Goal: Transaction & Acquisition: Obtain resource

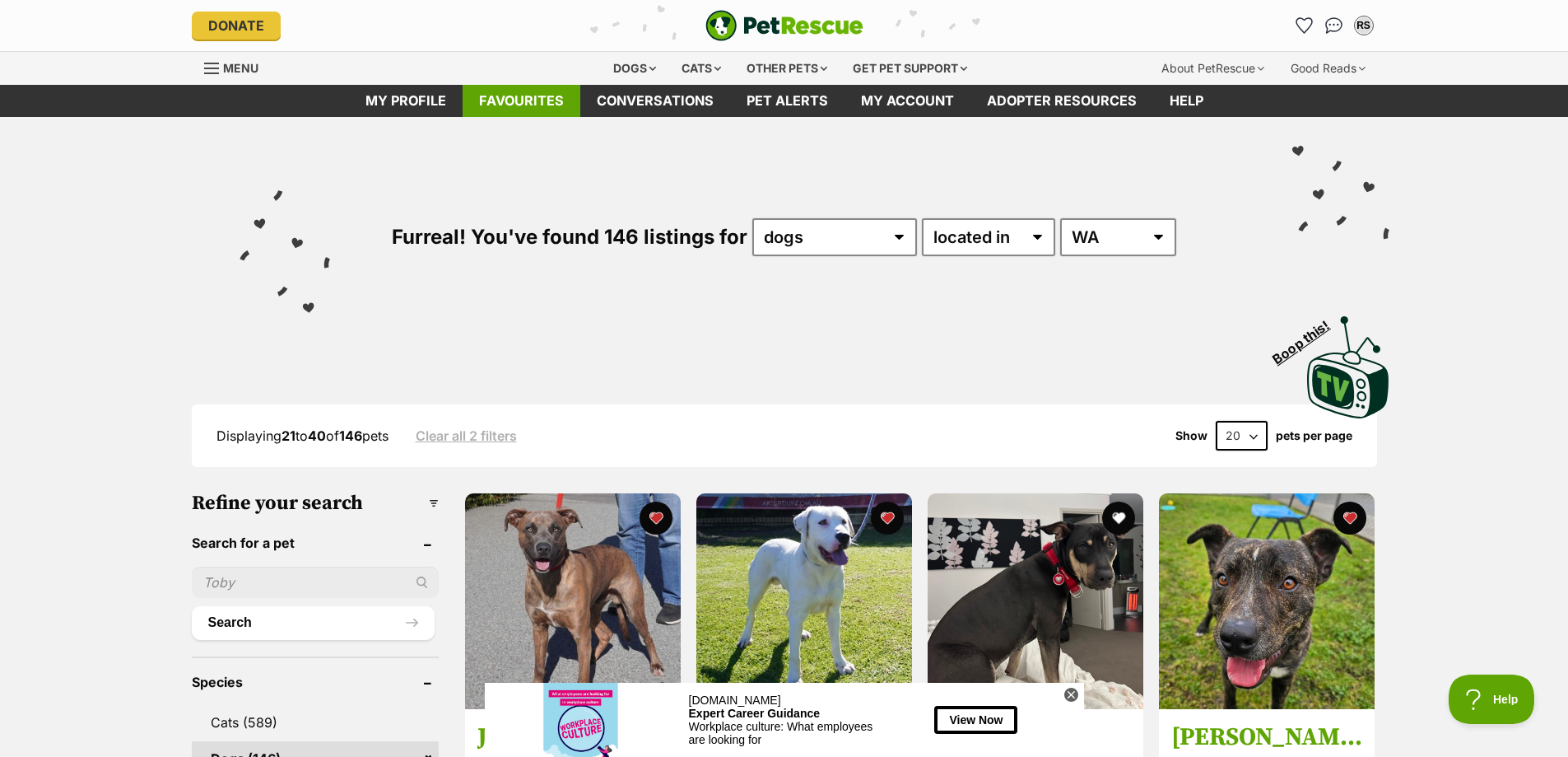
click at [534, 95] on link "Favourites" at bounding box center [521, 101] width 118 height 32
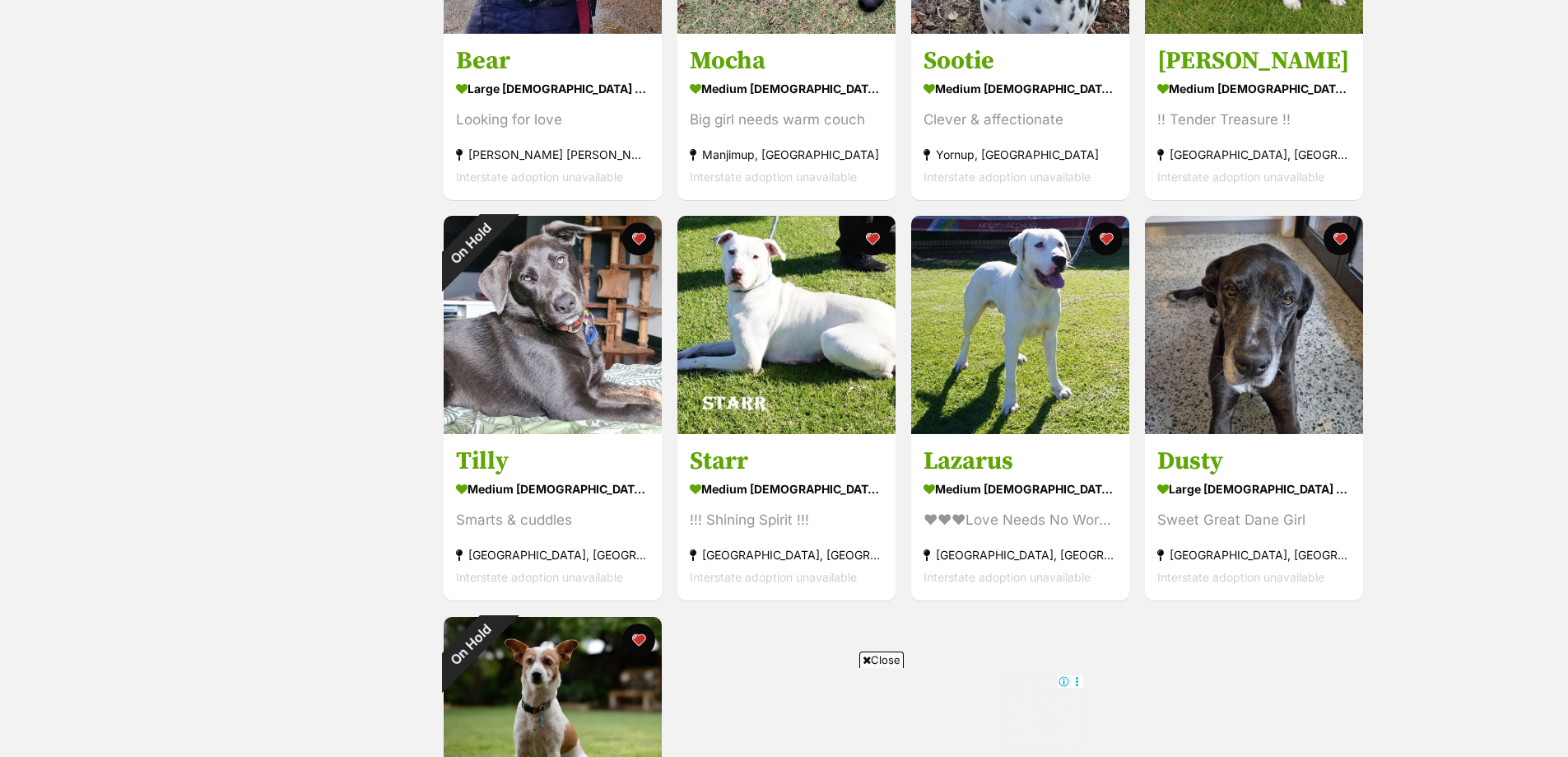
scroll to position [1482, 0]
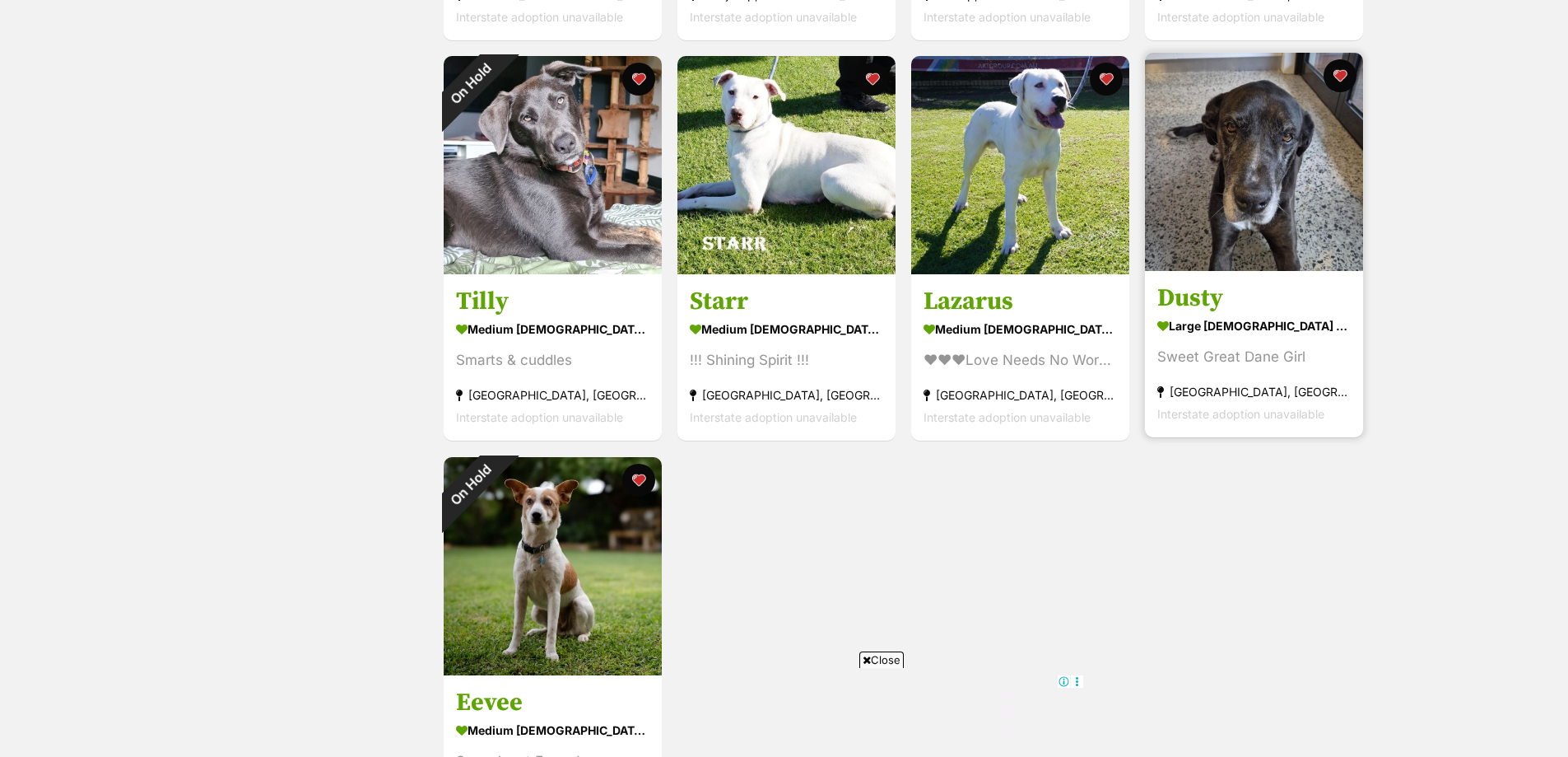
click at [1199, 298] on h3 "Dusty" at bounding box center [1254, 298] width 194 height 31
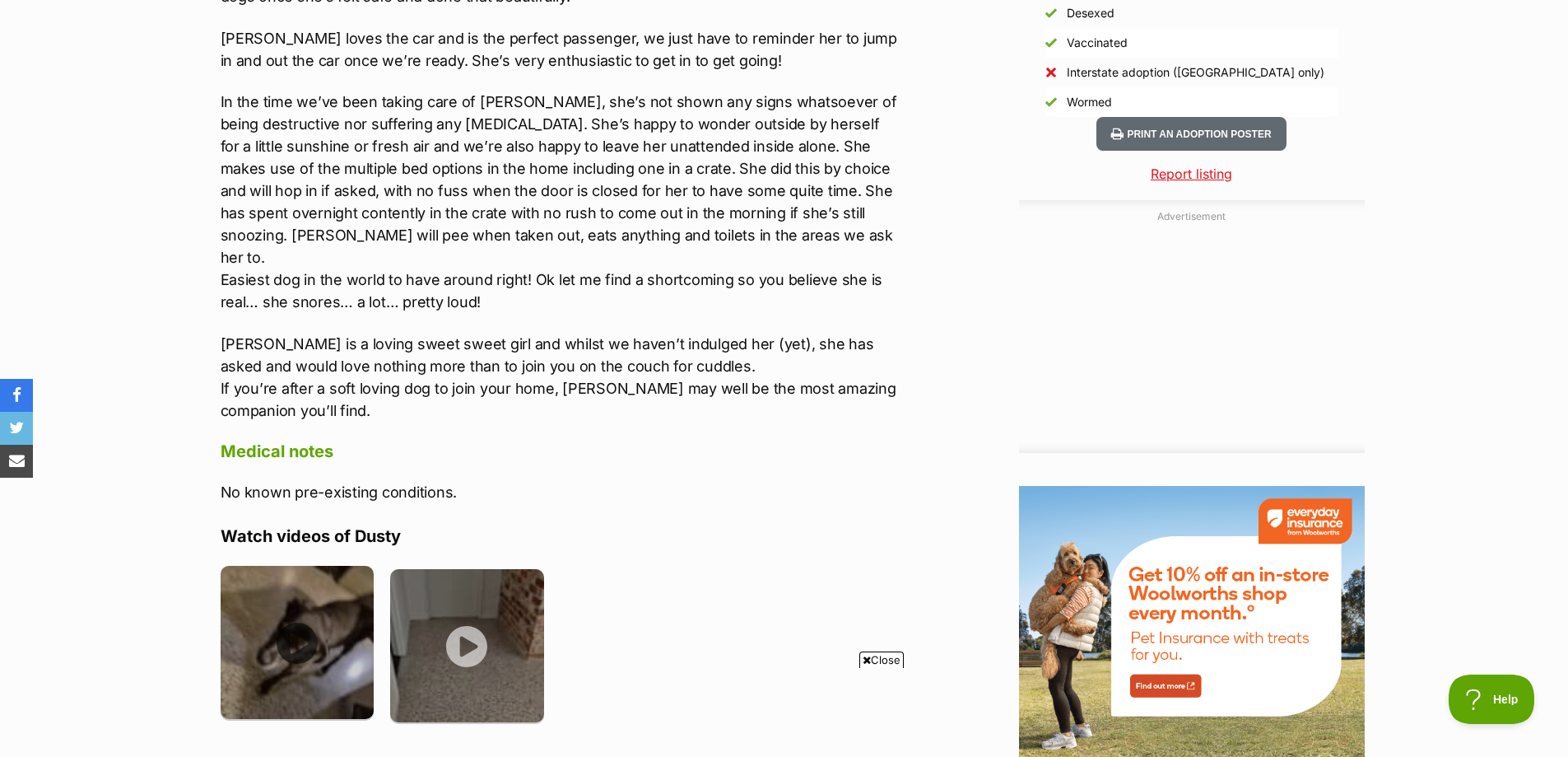
click at [296, 624] on img at bounding box center [298, 642] width 154 height 154
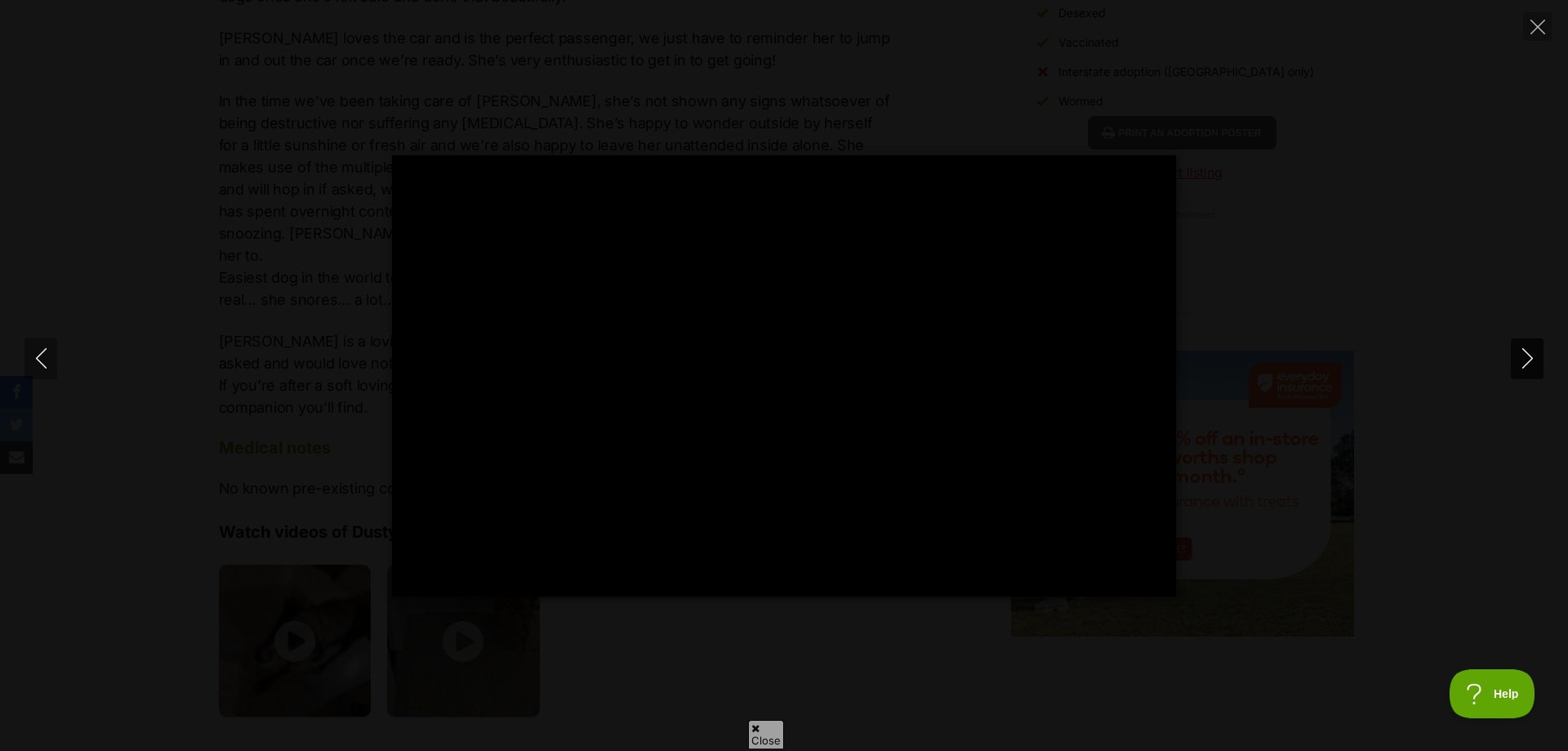
click at [1530, 360] on icon "Next" at bounding box center [1526, 358] width 10 height 21
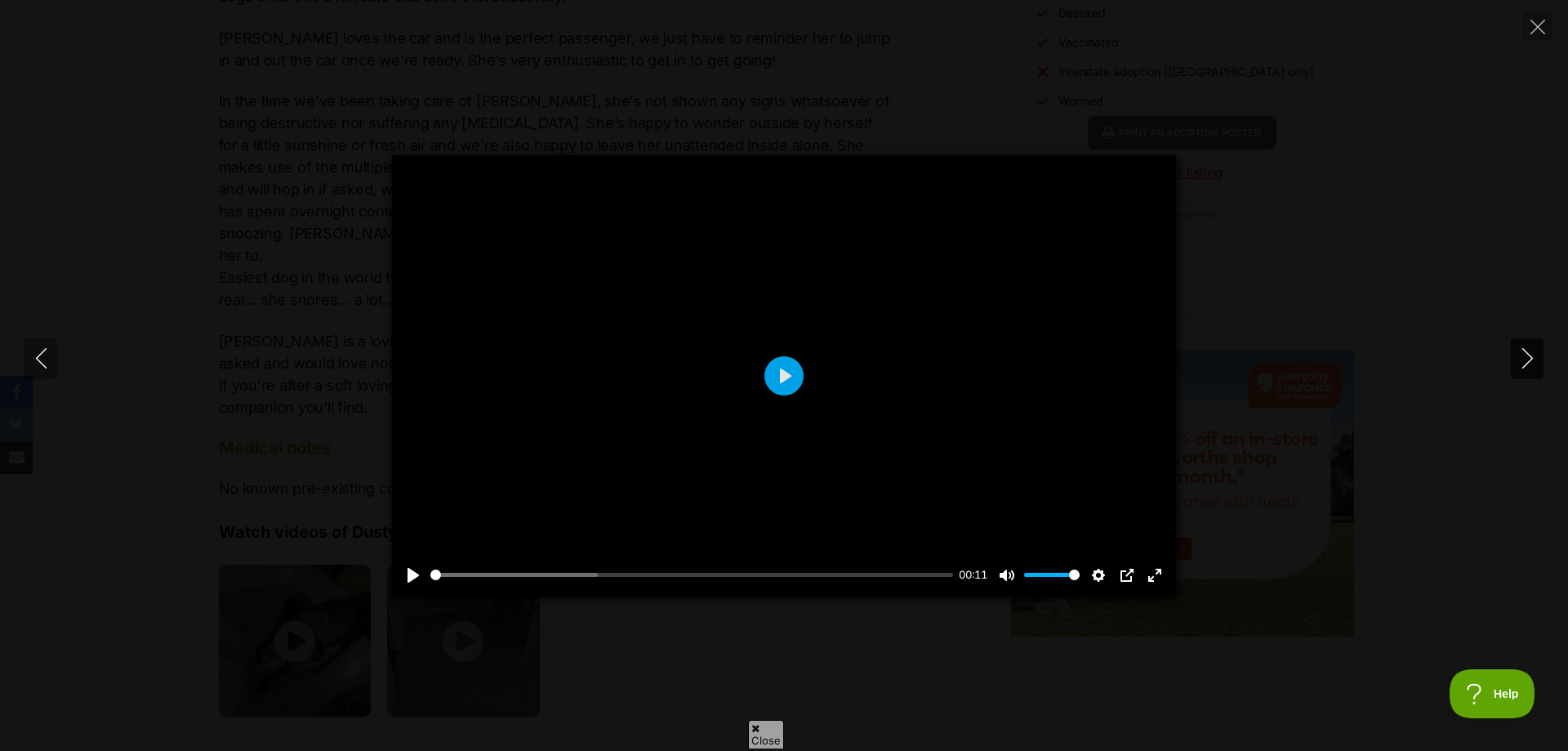
type input "96.83"
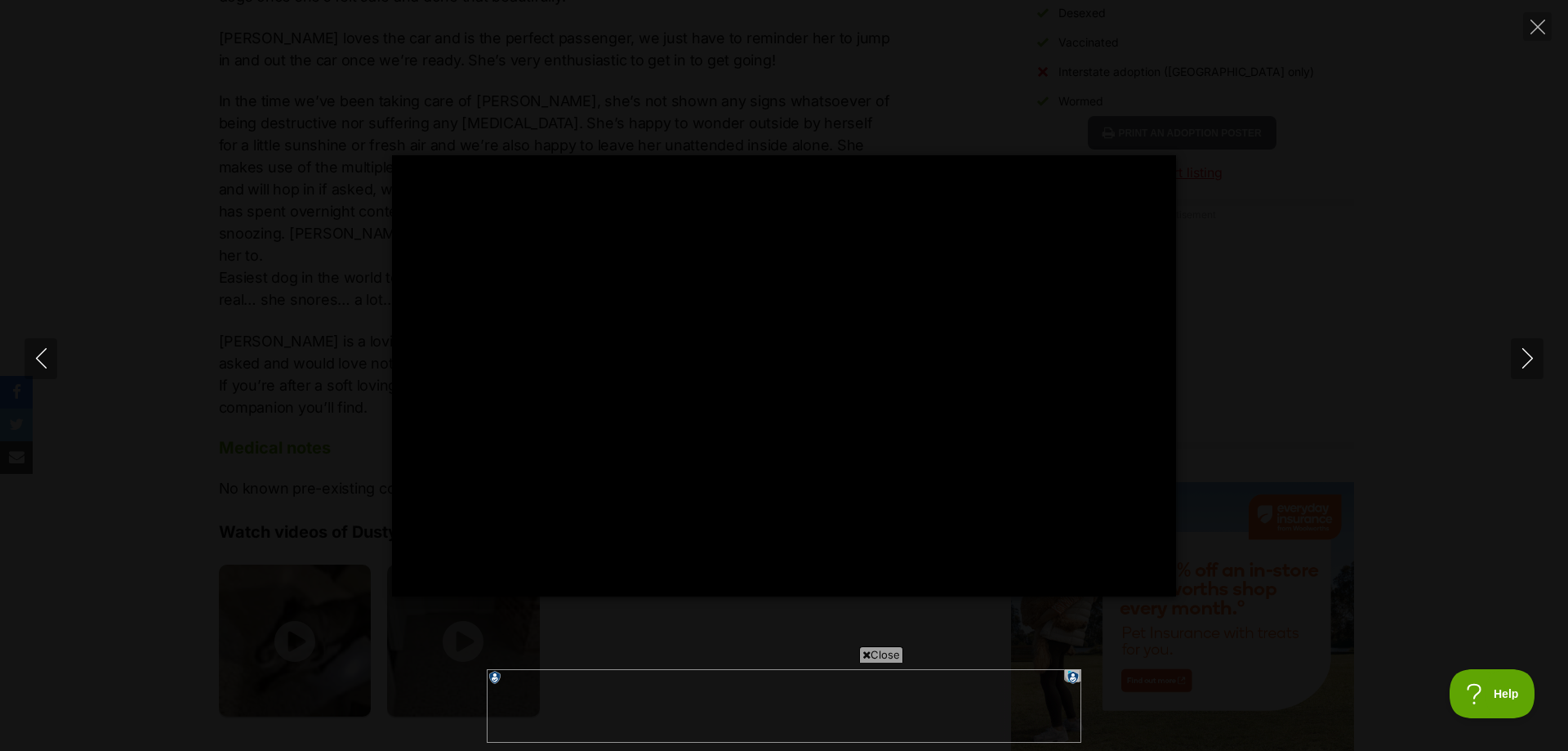
type input "100"
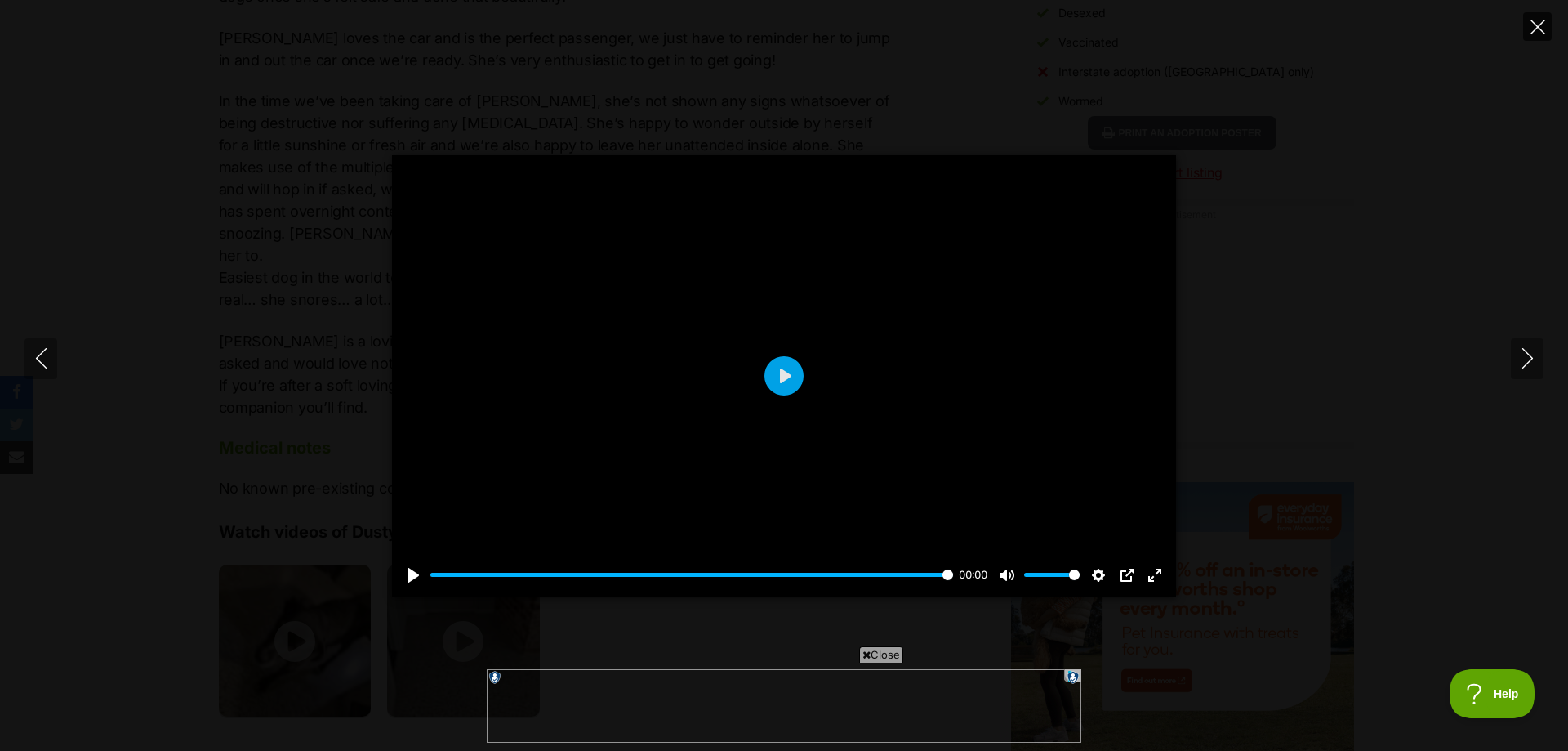
click at [1538, 25] on icon "Close" at bounding box center [1538, 27] width 15 height 15
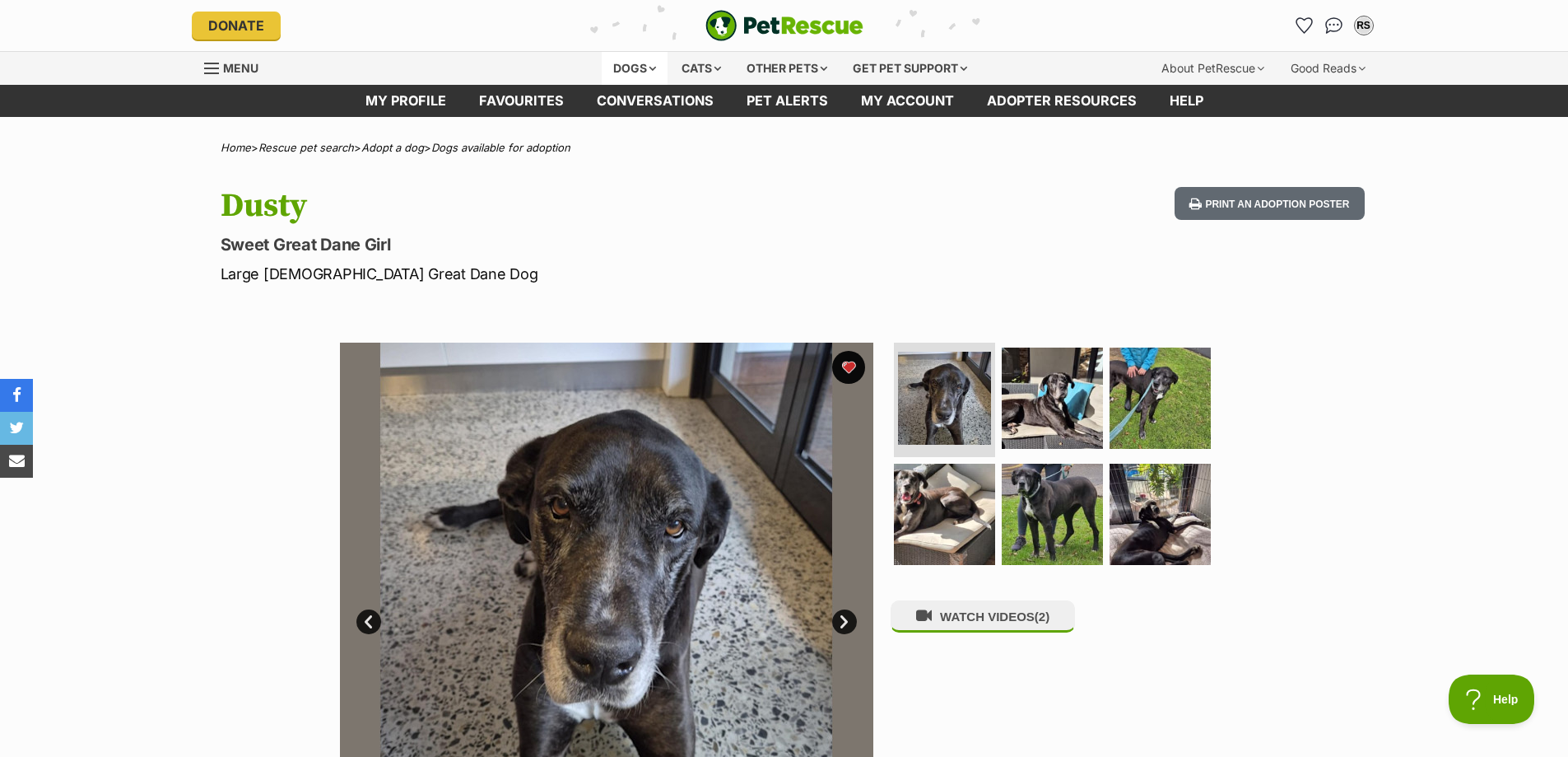
click at [619, 71] on div "Dogs" at bounding box center [635, 68] width 66 height 33
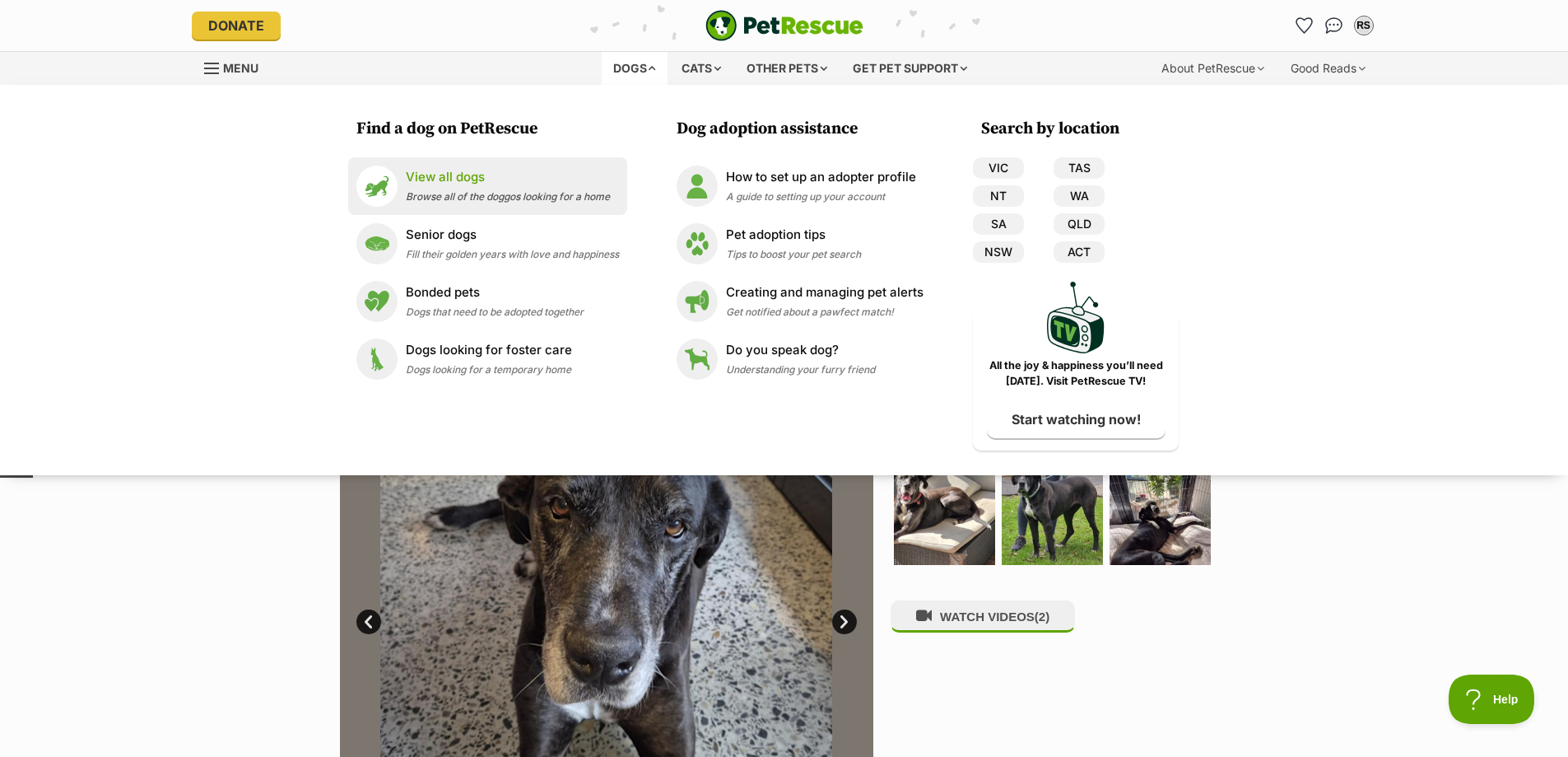
click at [467, 170] on p "View all dogs" at bounding box center [508, 178] width 204 height 19
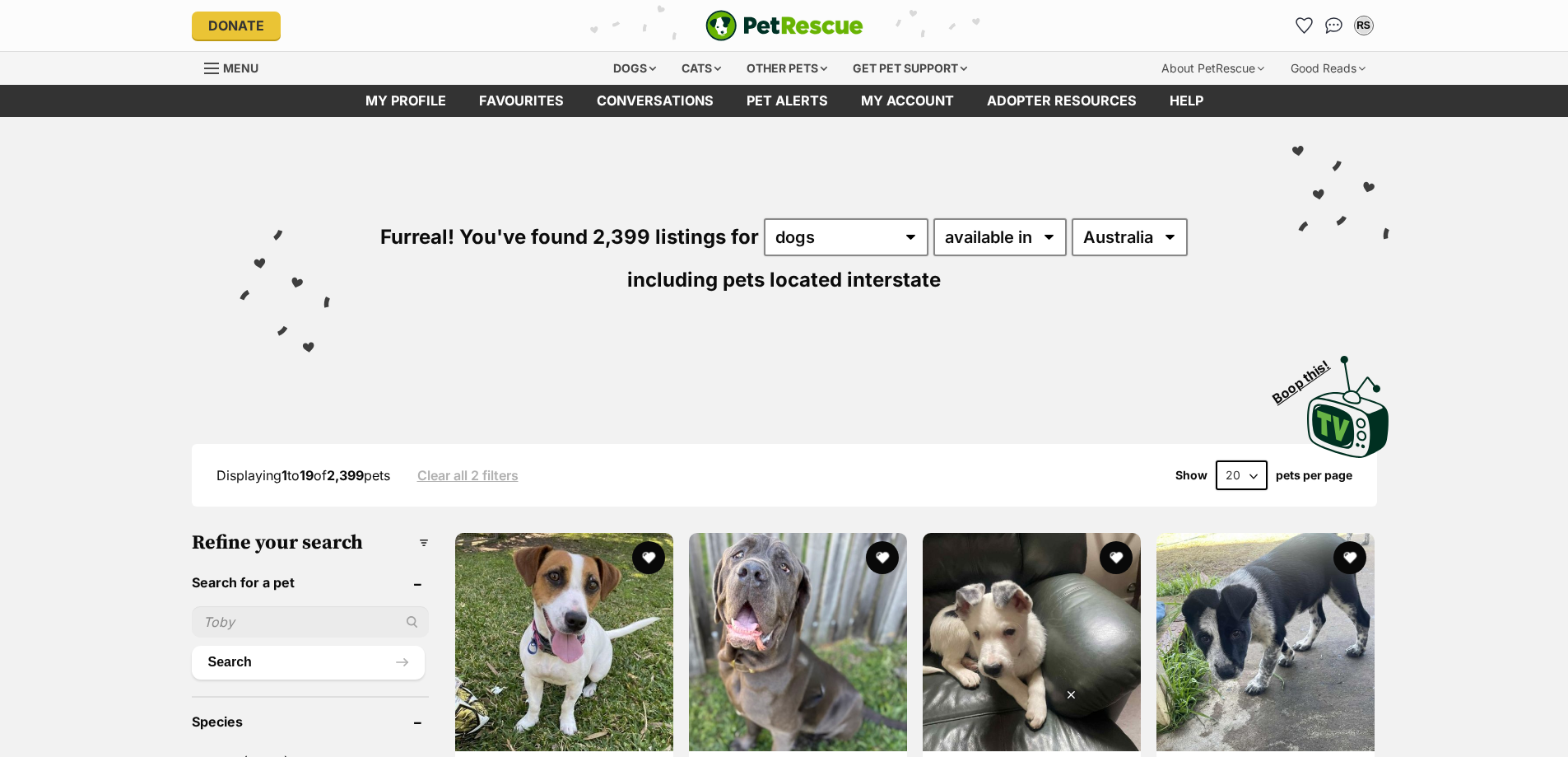
select select "WA"
click at [1072, 218] on select "Australia ACT NSW NT QLD SA TAS VIC WA" at bounding box center [1129, 237] width 116 height 38
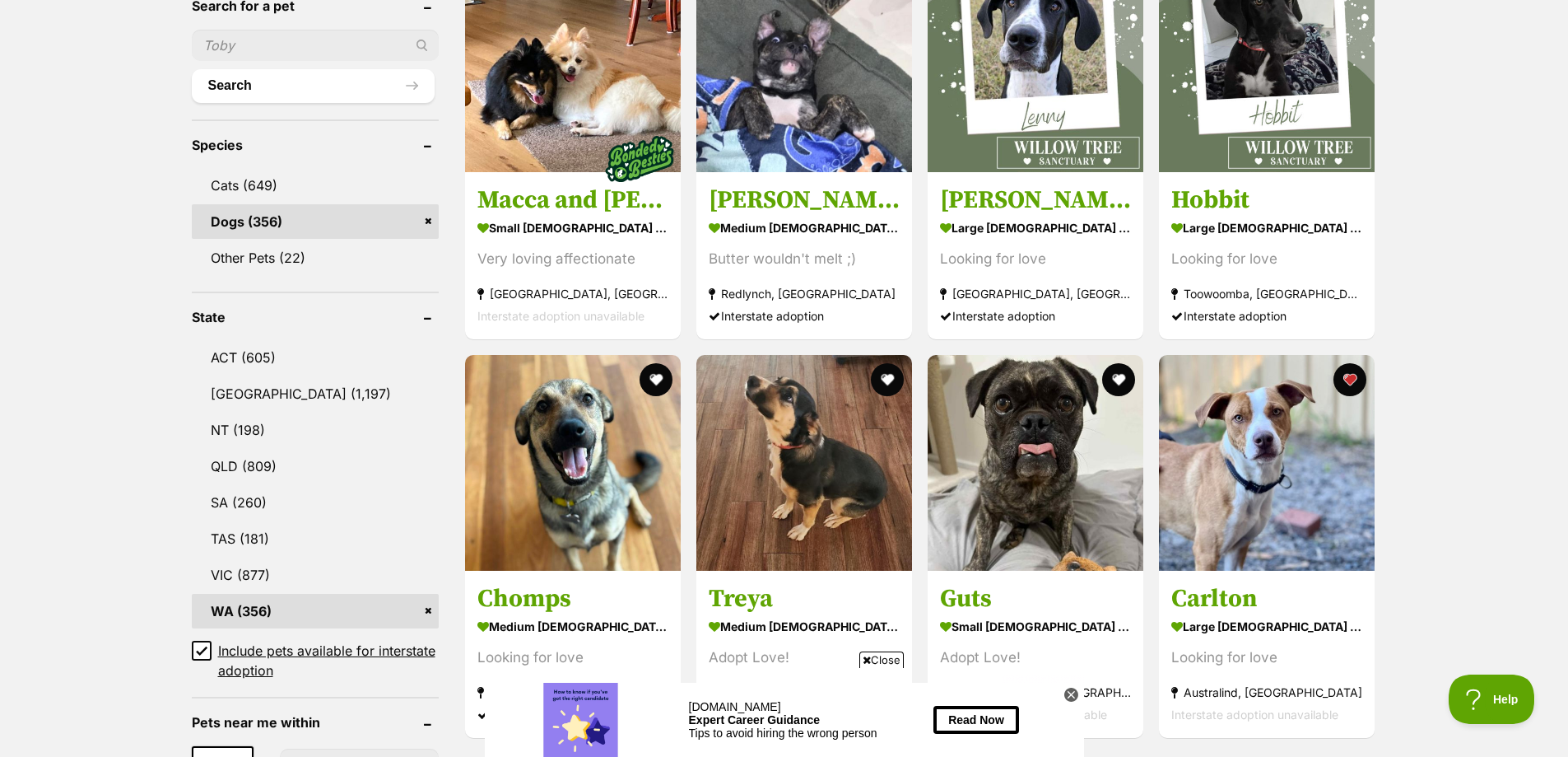
click at [201, 649] on icon at bounding box center [201, 650] width 11 height 11
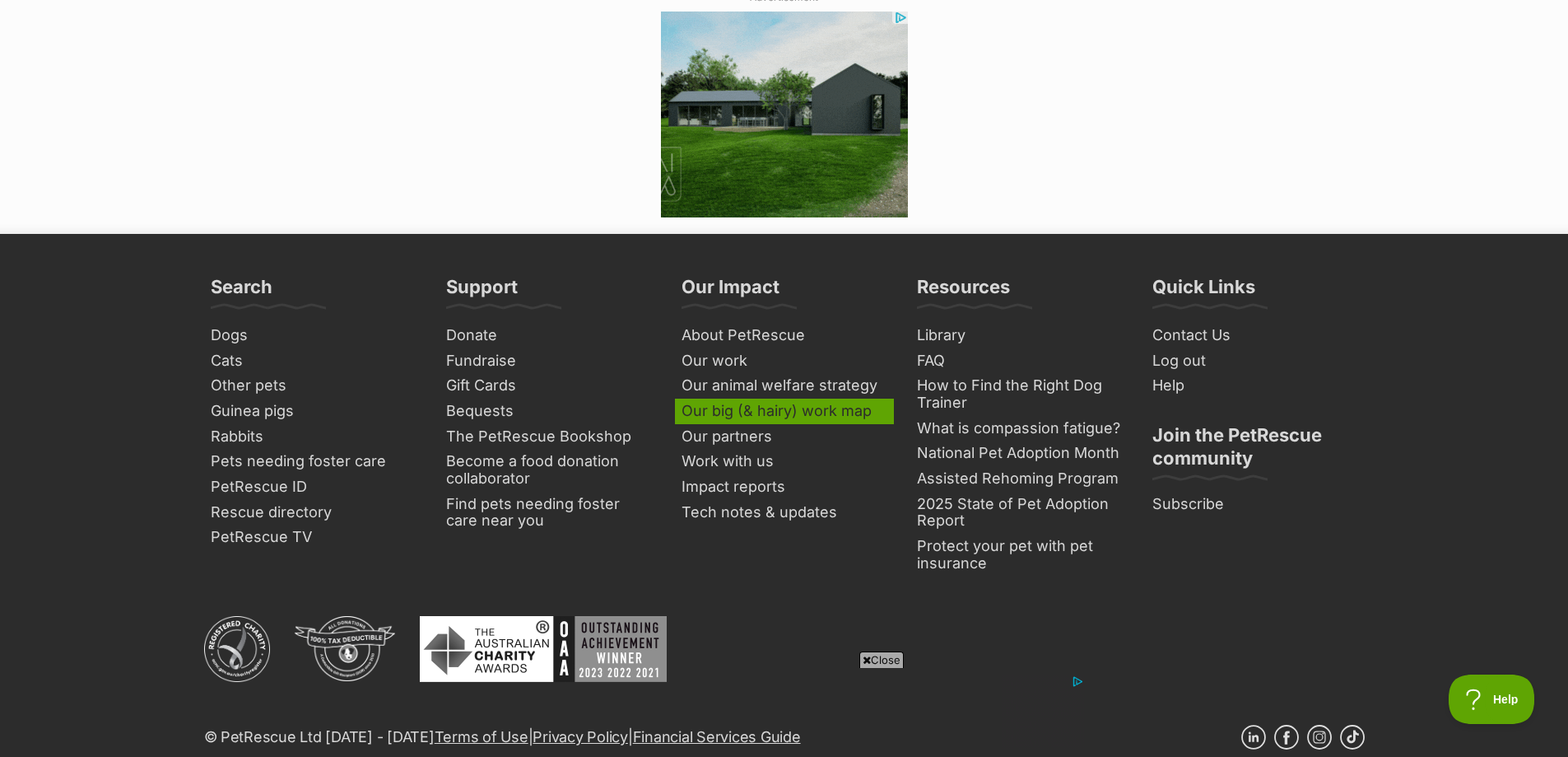
scroll to position [3046, 0]
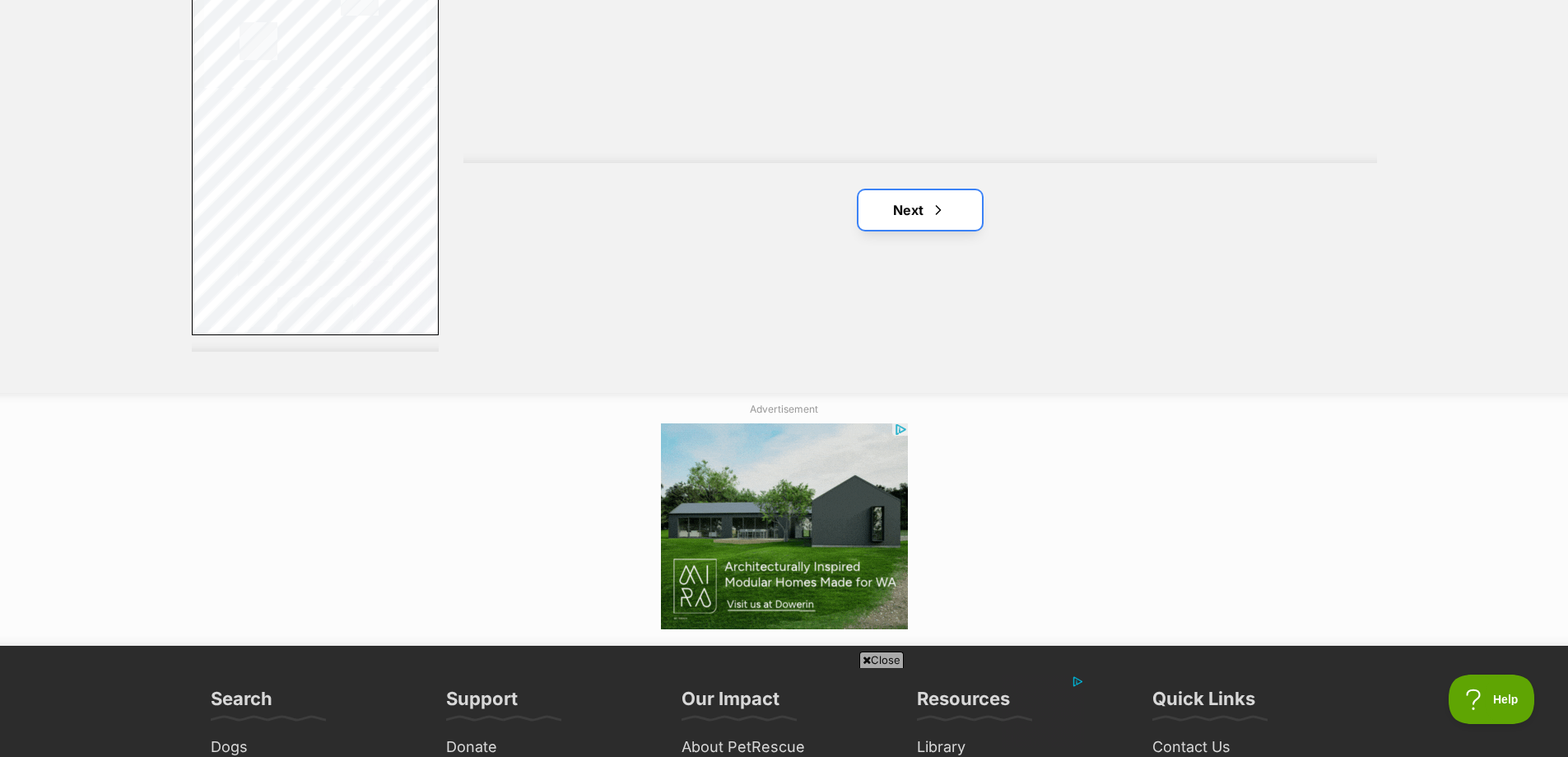
click at [933, 207] on span "Next page" at bounding box center [938, 210] width 17 height 20
